Goal: Task Accomplishment & Management: Manage account settings

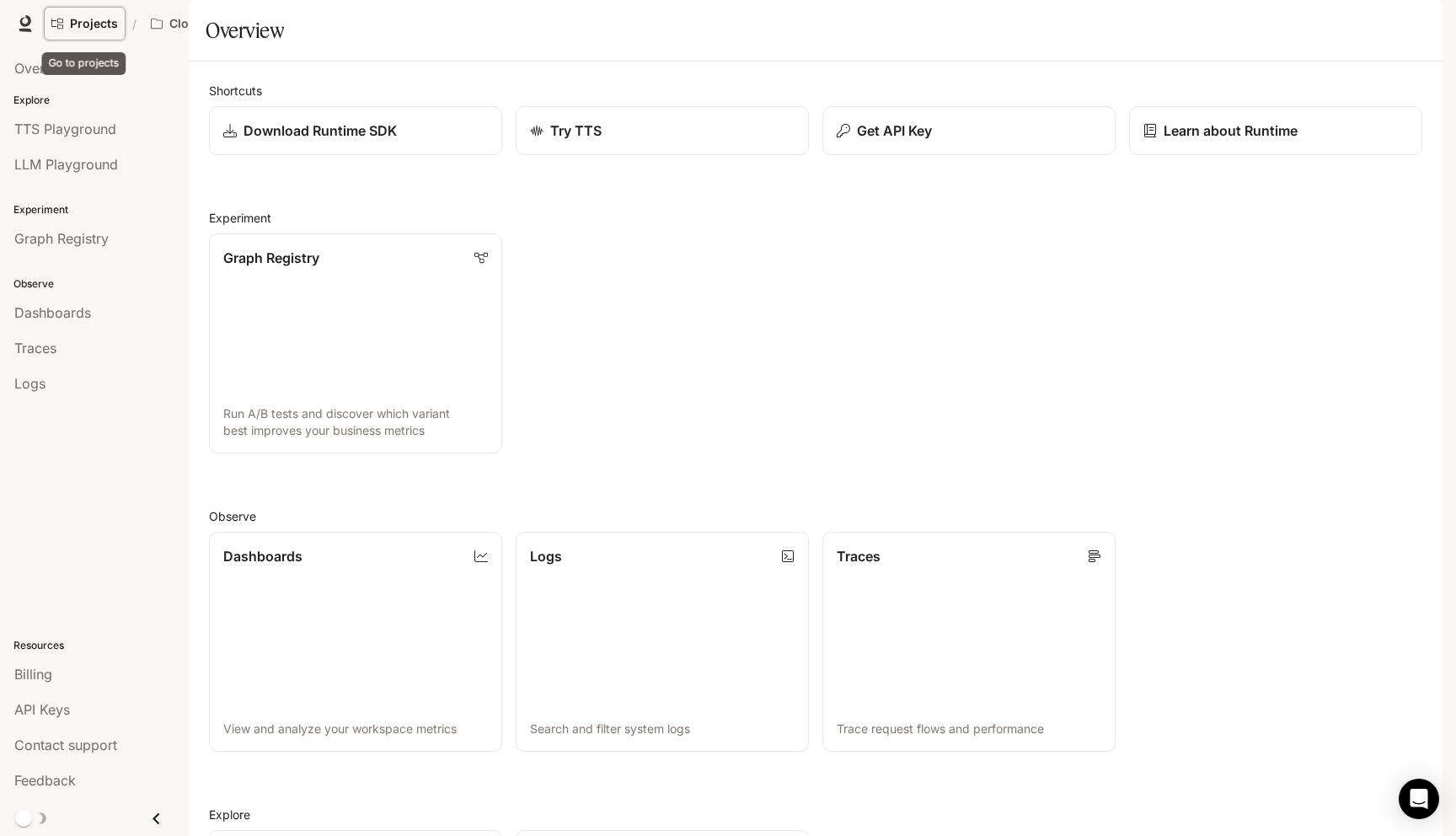
click at [91, 17] on span "Projects" at bounding box center [93, 23] width 48 height 15
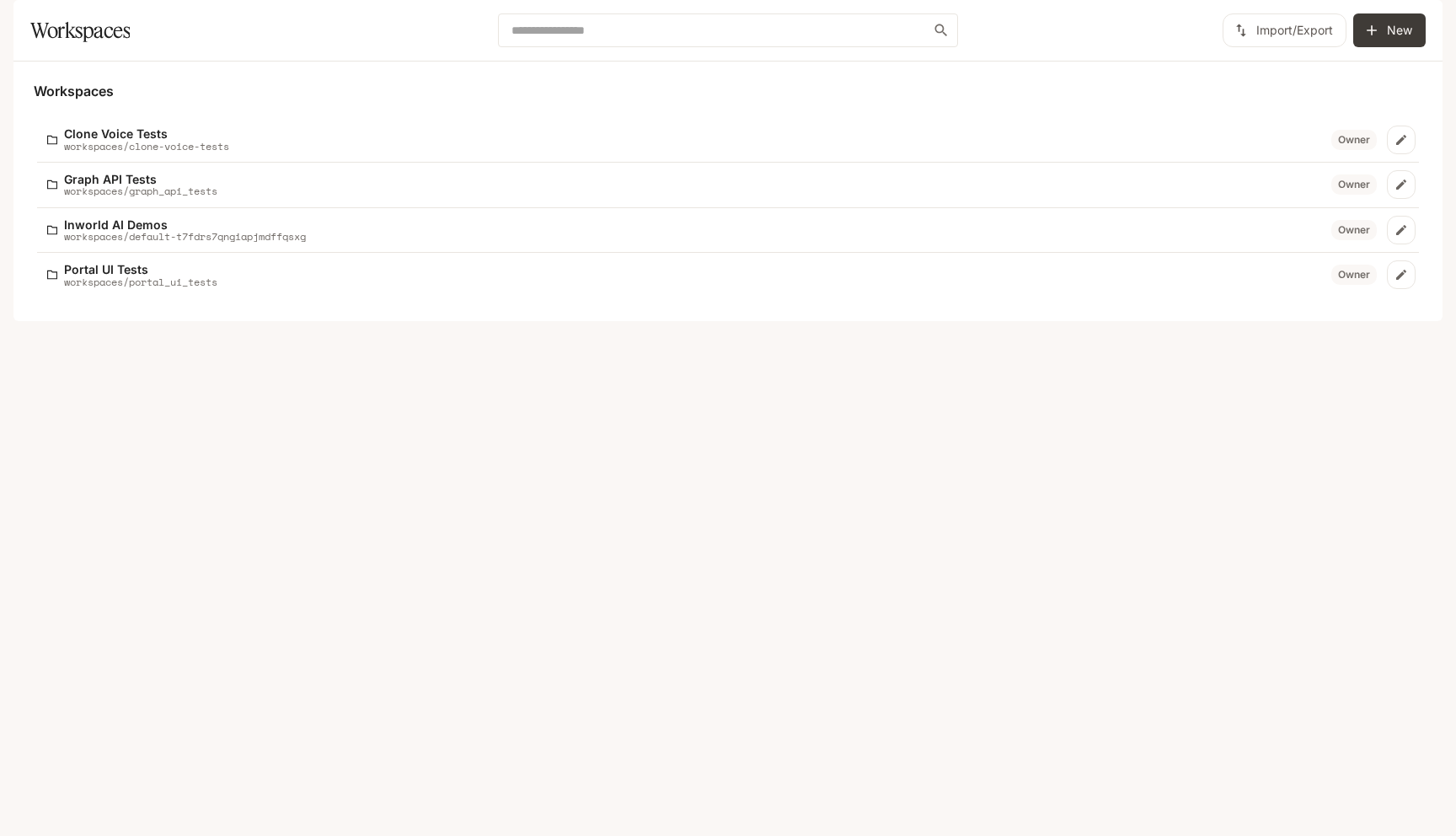
click at [1434, 27] on button "button" at bounding box center [1418, 23] width 34 height 34
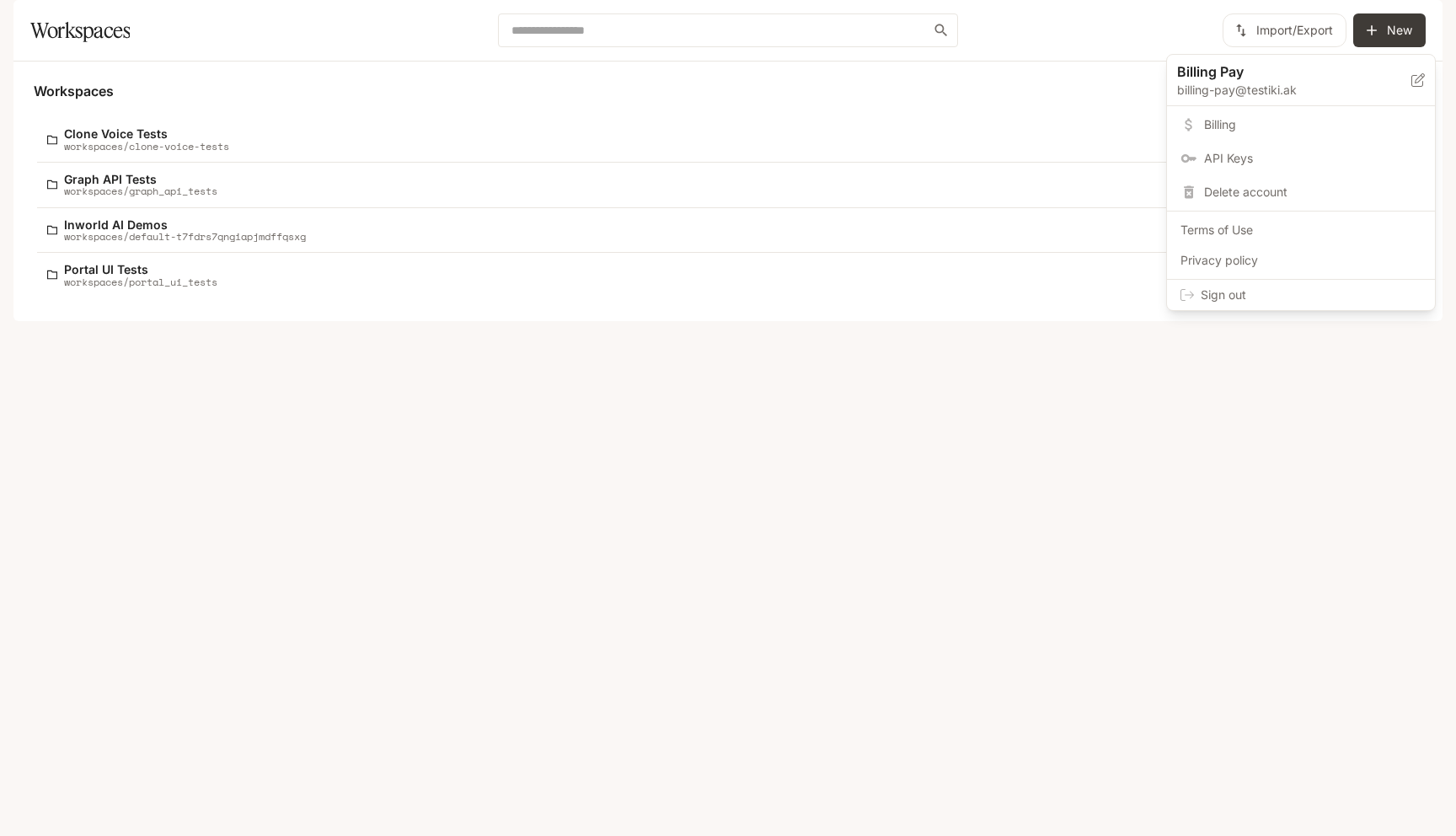
click at [1213, 287] on span "Sign out" at bounding box center [1311, 294] width 221 height 17
